Goal: Communication & Community: Answer question/provide support

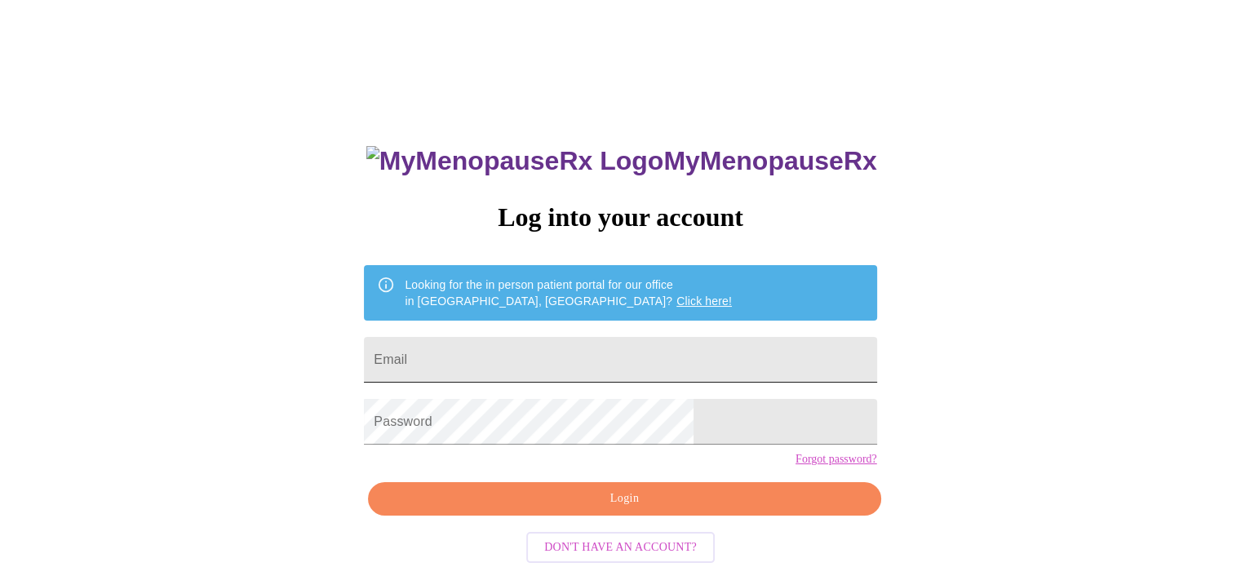
click at [529, 353] on input "Email" at bounding box center [620, 360] width 512 height 46
type input "[EMAIL_ADDRESS][DOMAIN_NAME]"
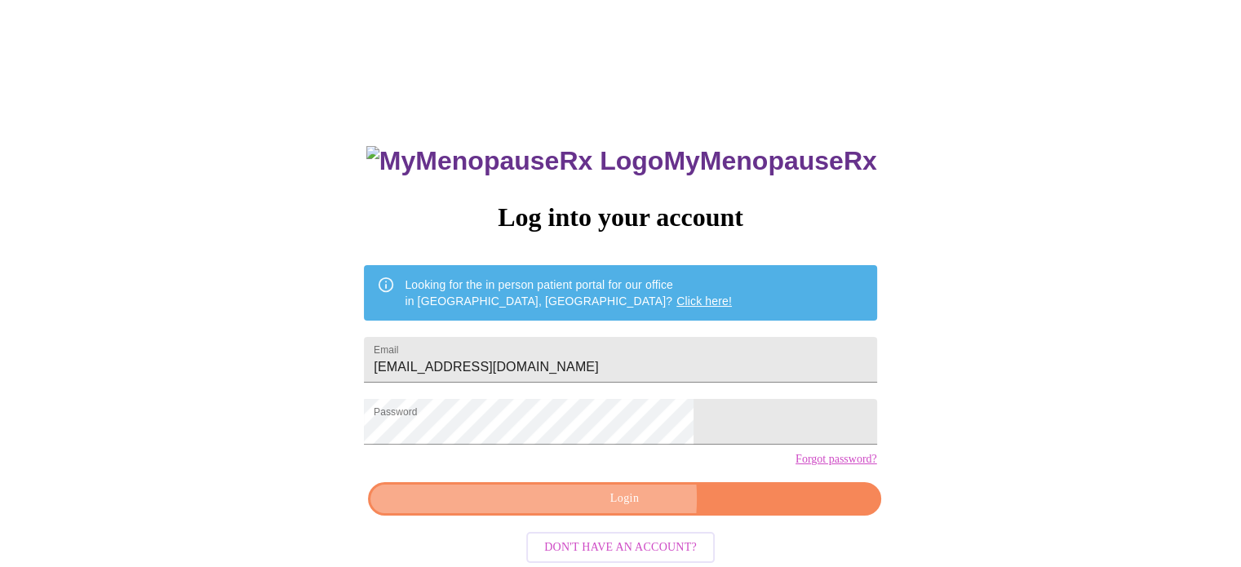
click at [607, 509] on span "Login" at bounding box center [624, 499] width 475 height 20
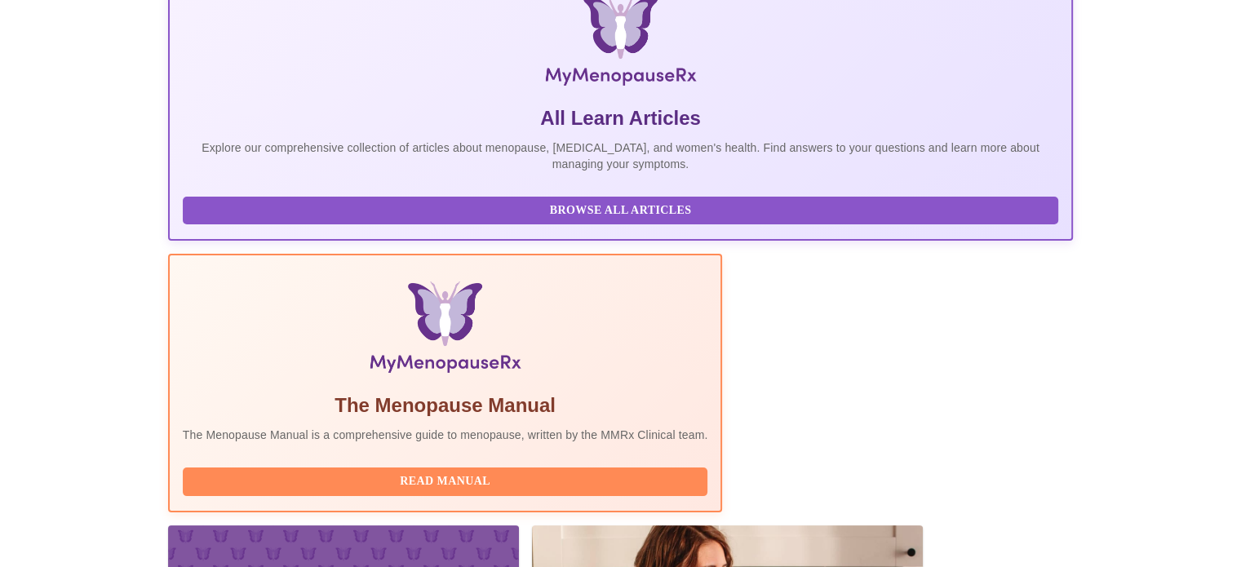
scroll to position [323, 0]
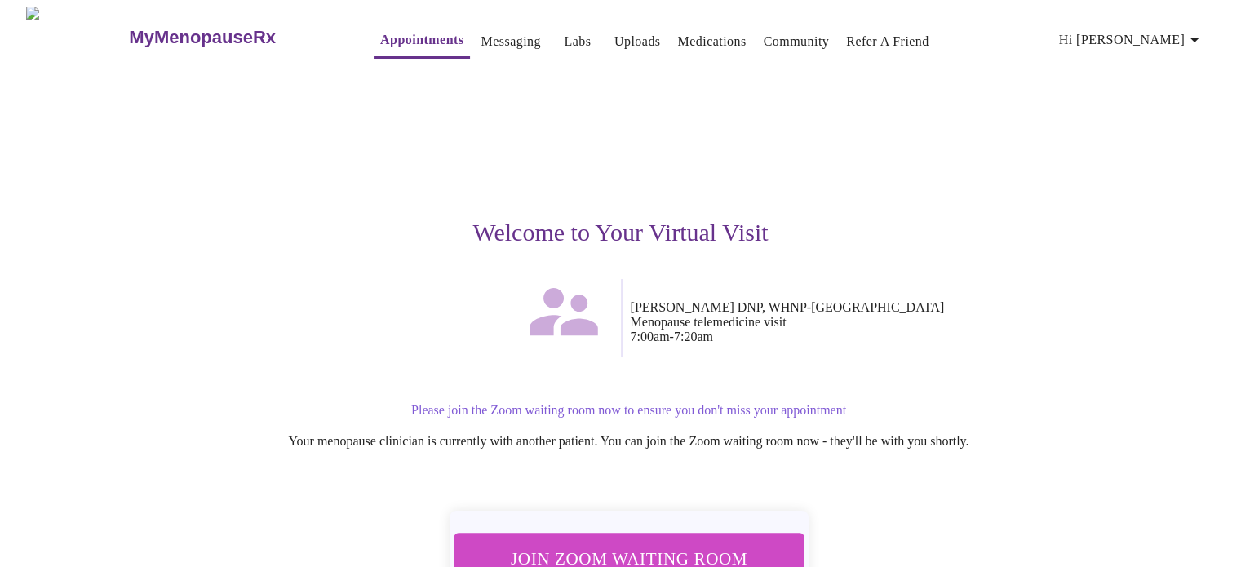
click at [667, 534] on button "Join Zoom Waiting Room" at bounding box center [628, 559] width 354 height 52
